Goal: Information Seeking & Learning: Check status

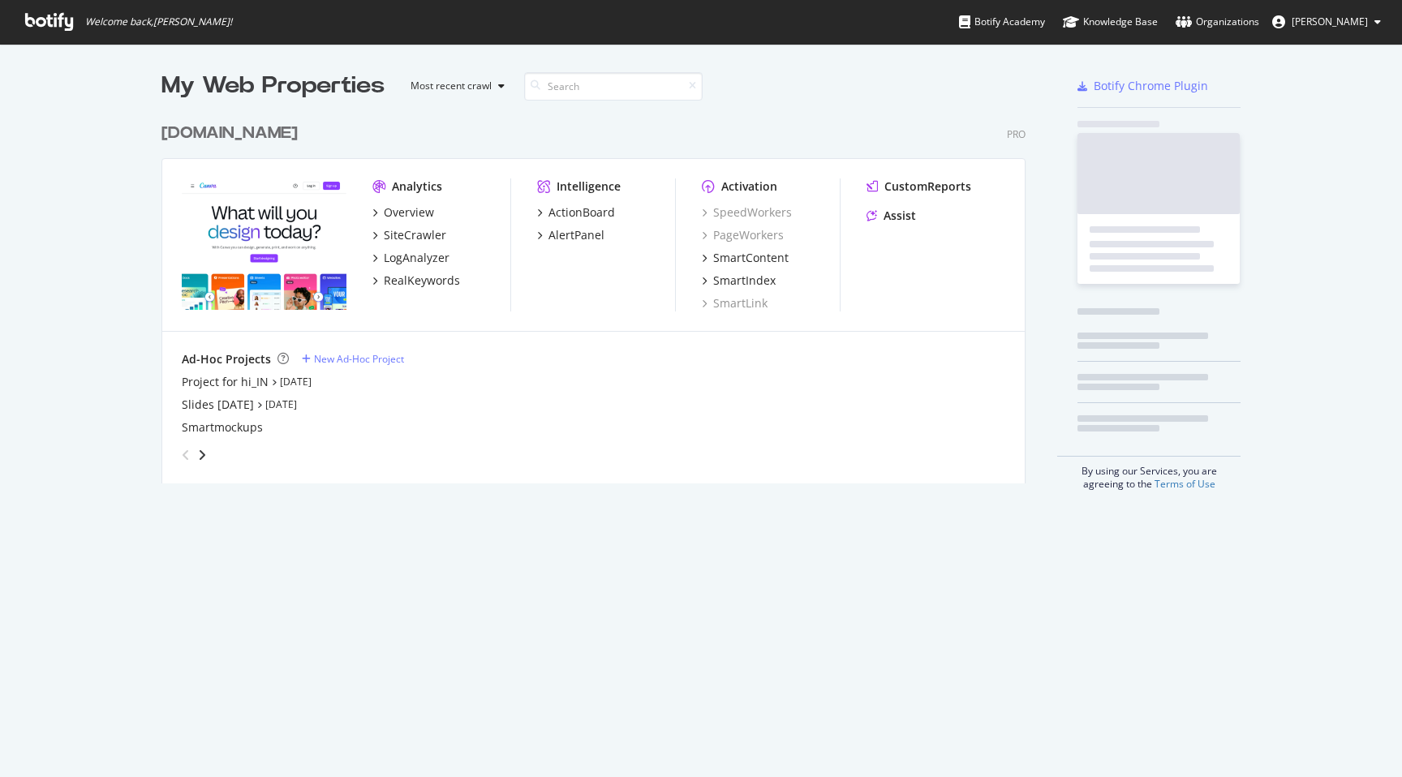
scroll to position [381, 877]
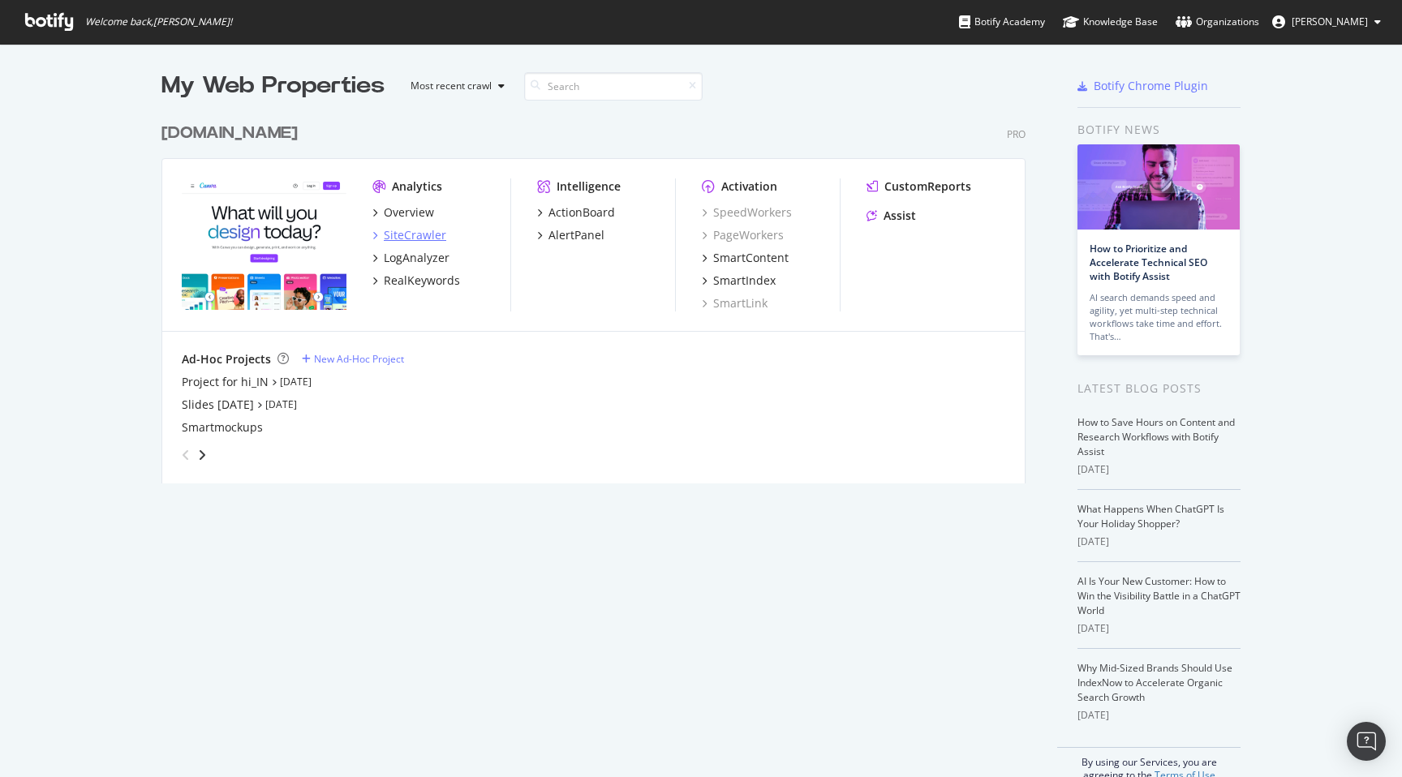
click at [414, 234] on div "SiteCrawler" at bounding box center [415, 235] width 62 height 16
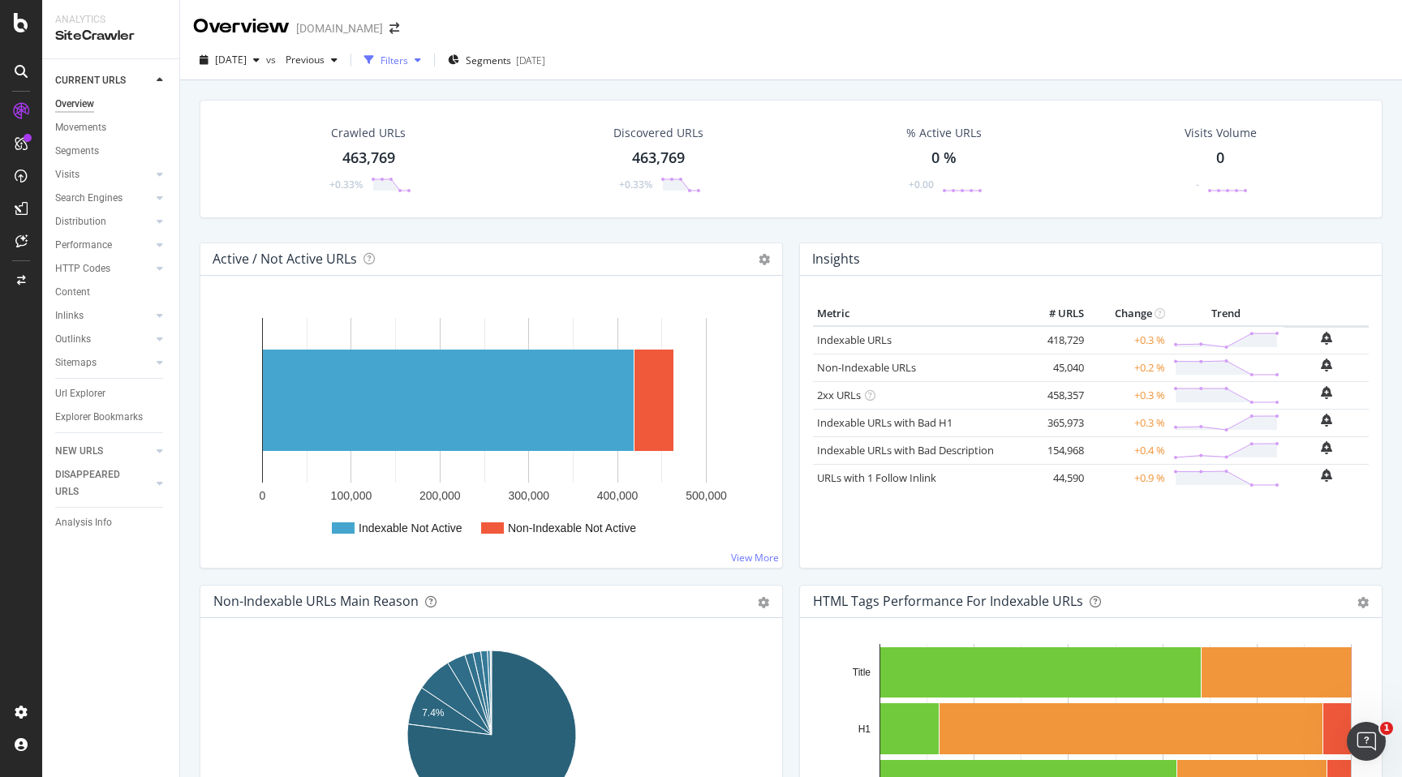
click at [408, 65] on div "Filters" at bounding box center [395, 61] width 28 height 14
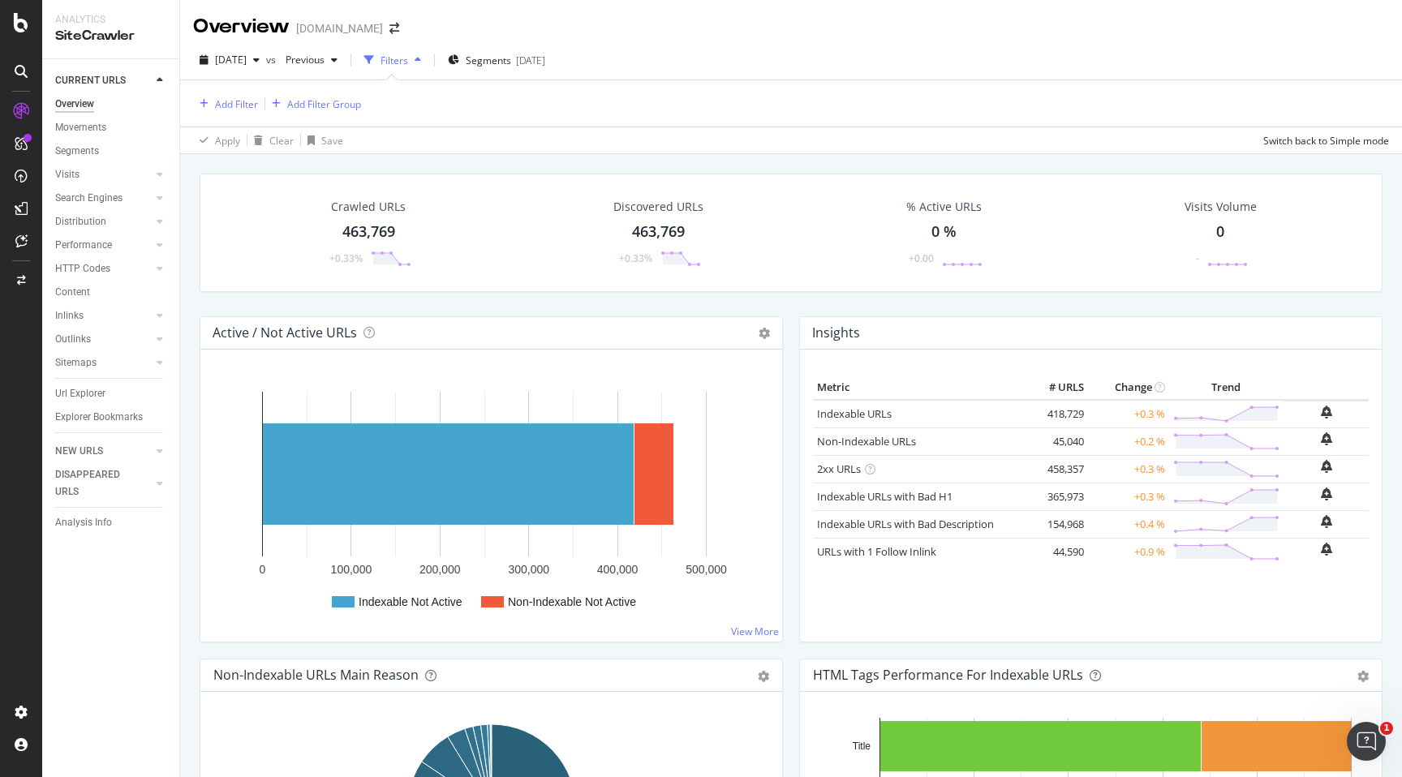
click at [408, 67] on div "Filters" at bounding box center [395, 61] width 28 height 14
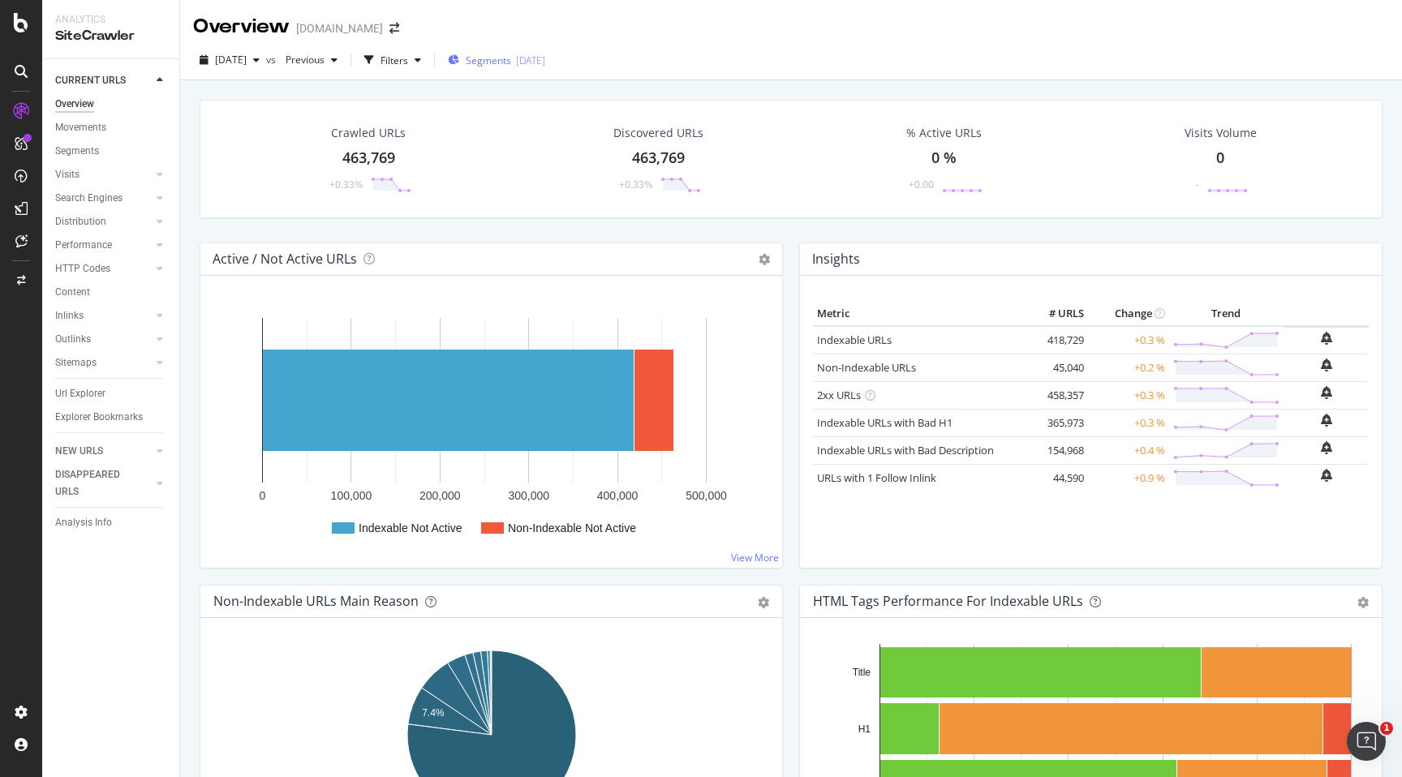
click at [492, 52] on div "Segments [DATE]" at bounding box center [496, 60] width 97 height 24
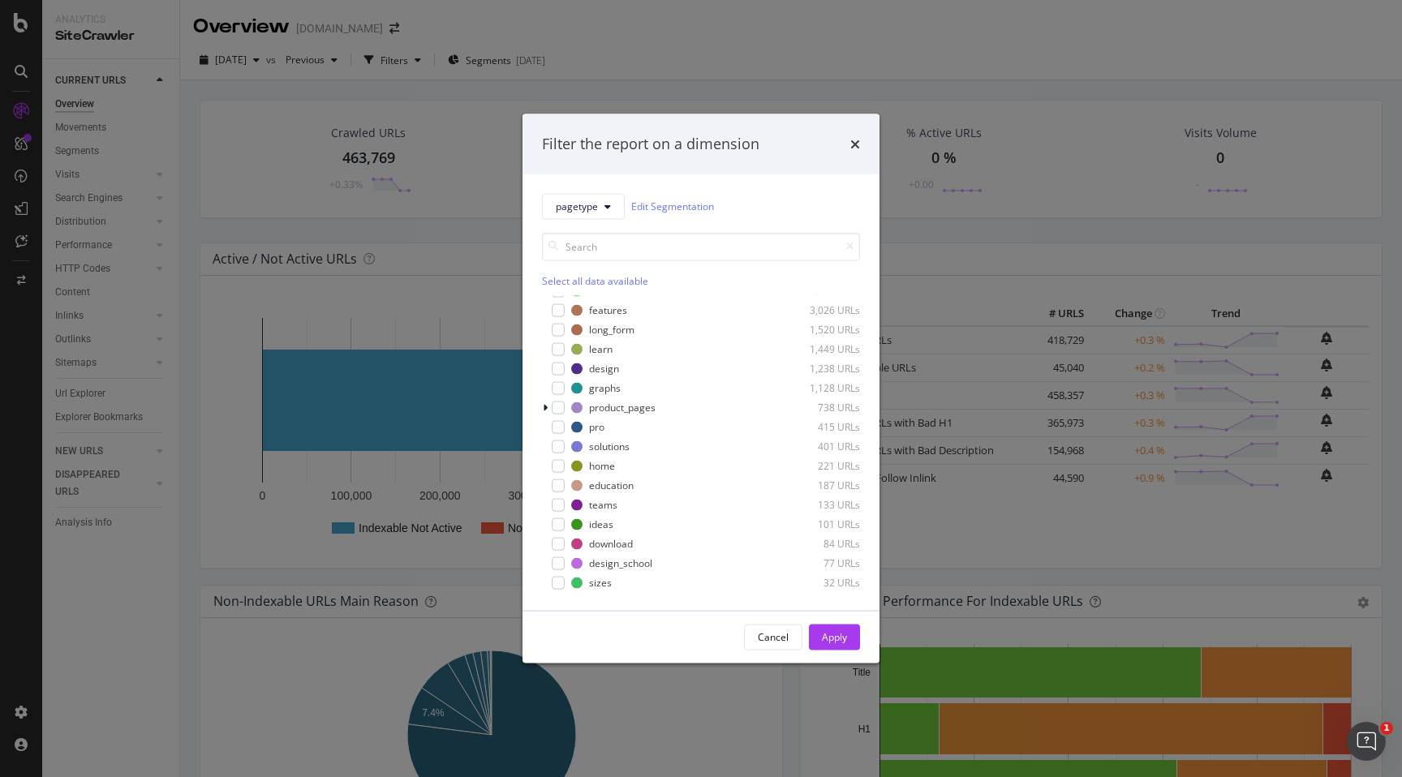
scroll to position [127, 0]
